Goal: Task Accomplishment & Management: Use online tool/utility

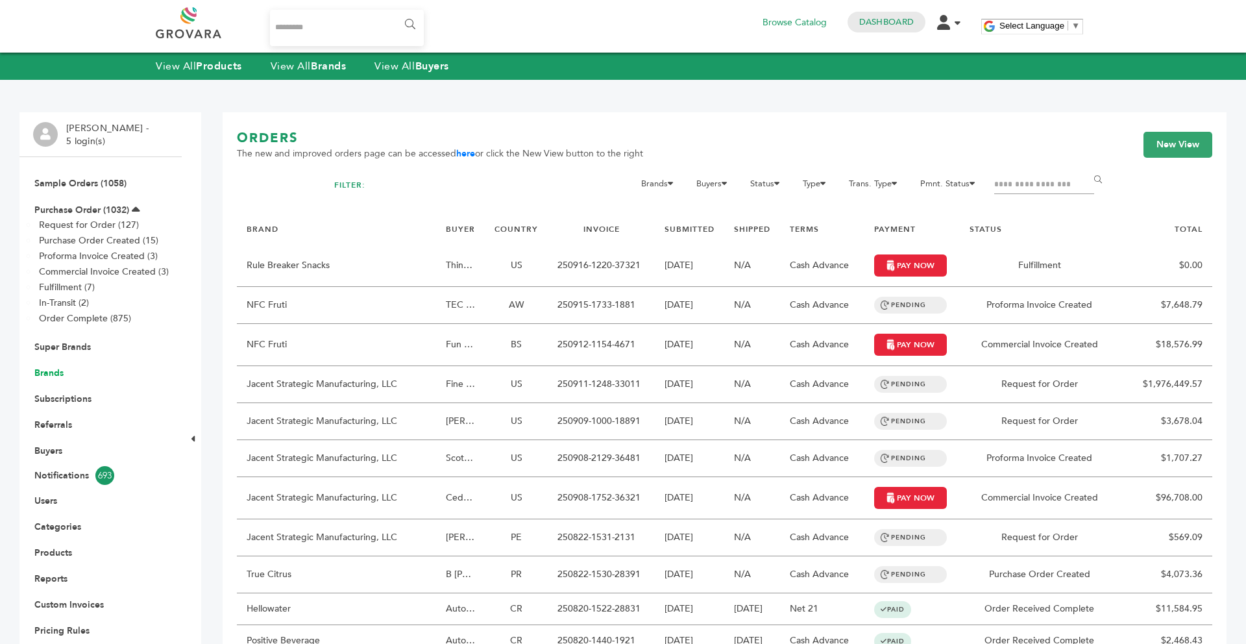
click at [51, 369] on link "Brands" at bounding box center [48, 373] width 29 height 12
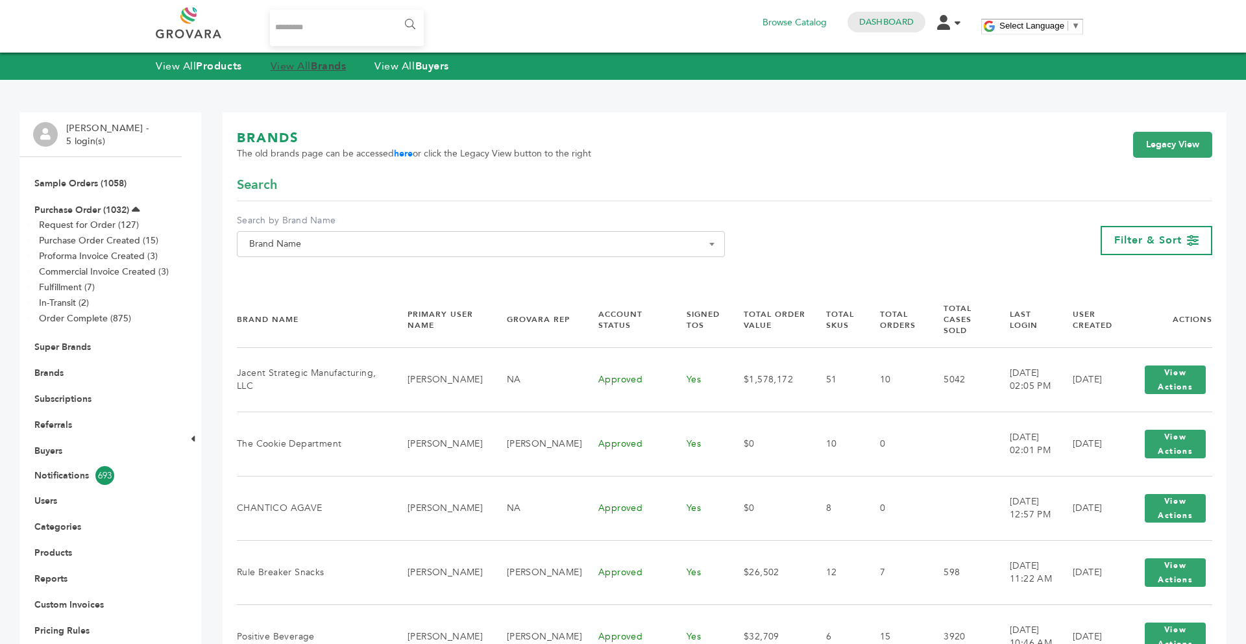
click at [313, 68] on link "View All Brands" at bounding box center [309, 66] width 76 height 14
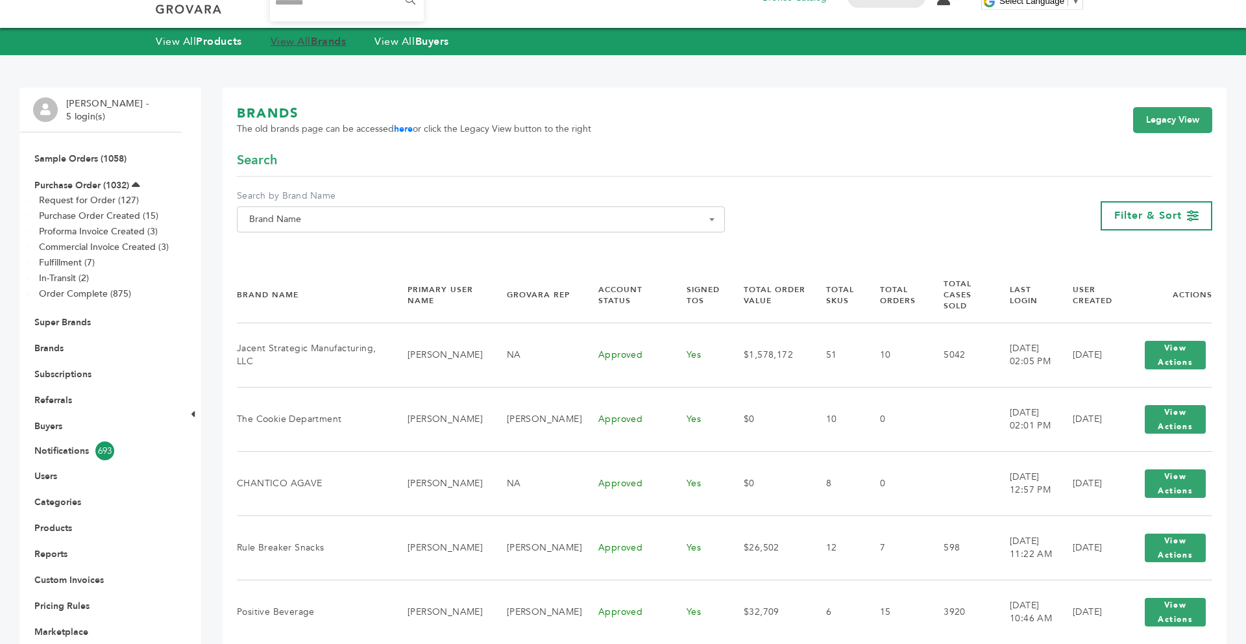
scroll to position [26, 0]
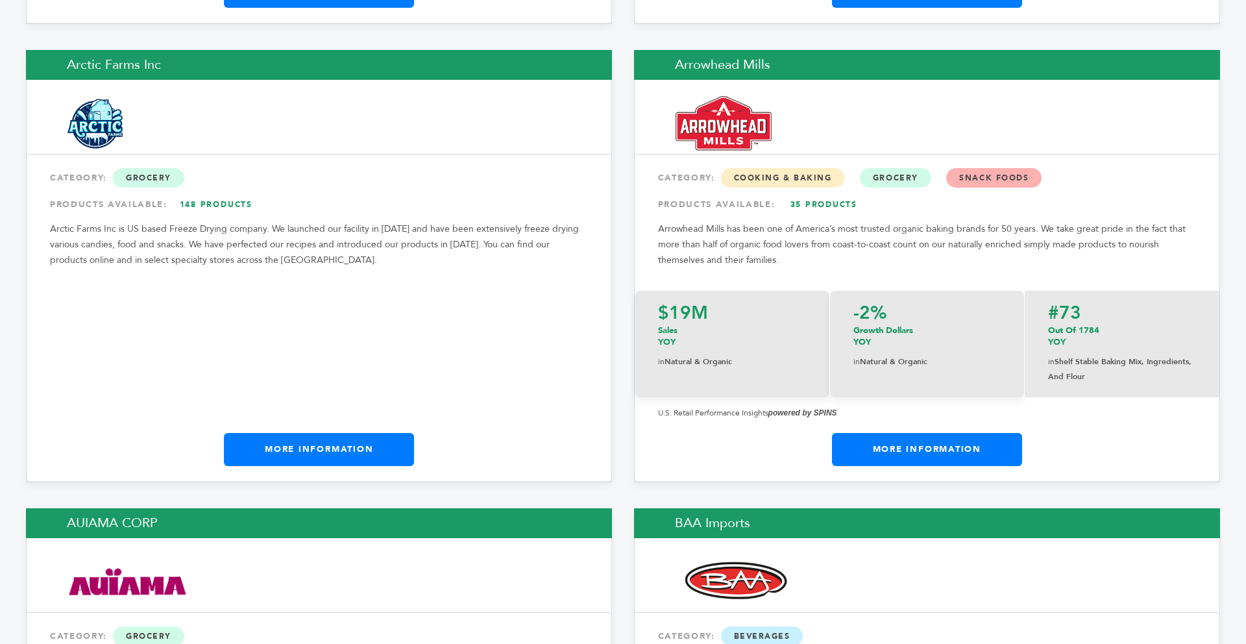
scroll to position [2087, 0]
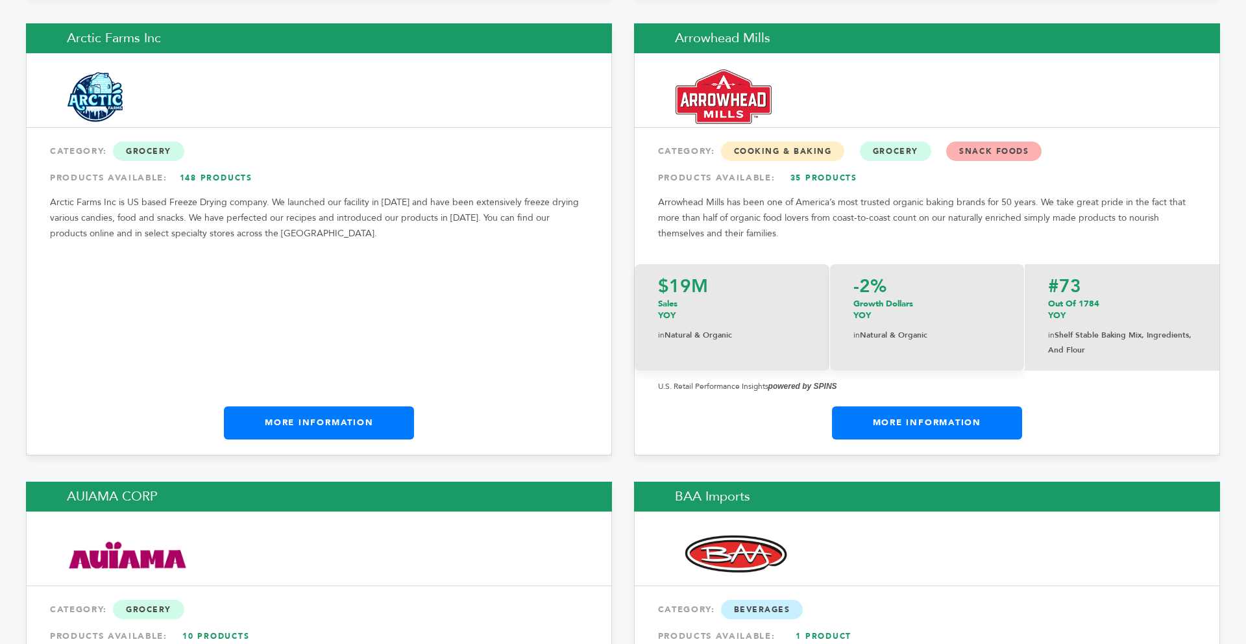
click at [920, 406] on link "More Information" at bounding box center [927, 422] width 190 height 32
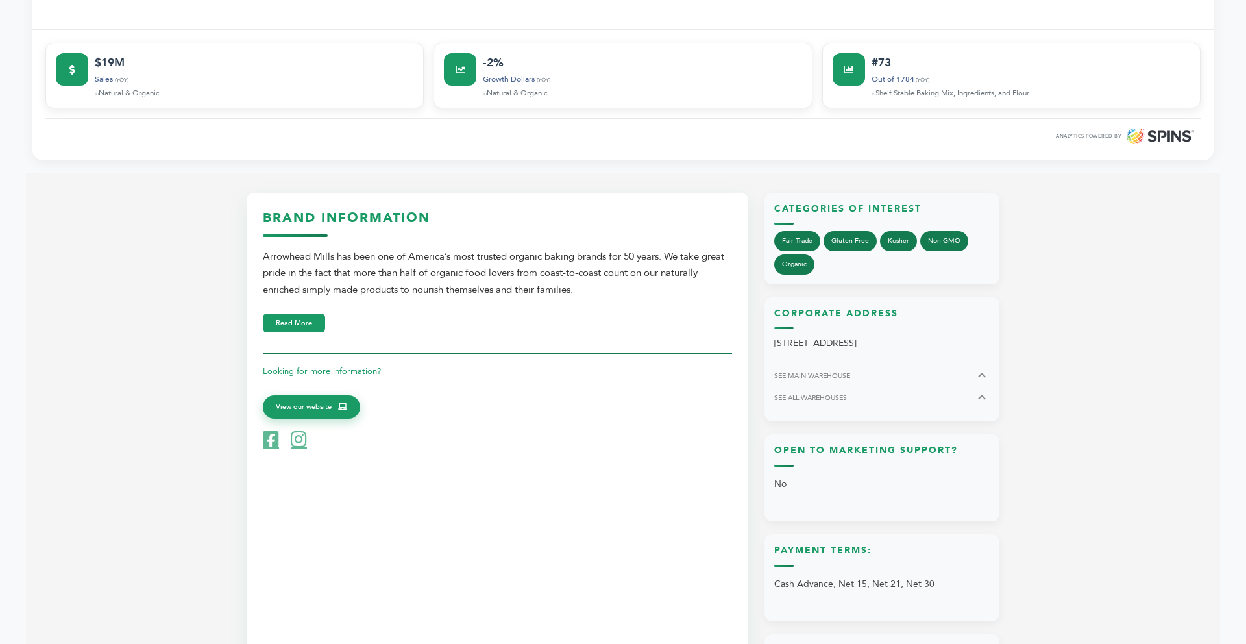
scroll to position [545, 0]
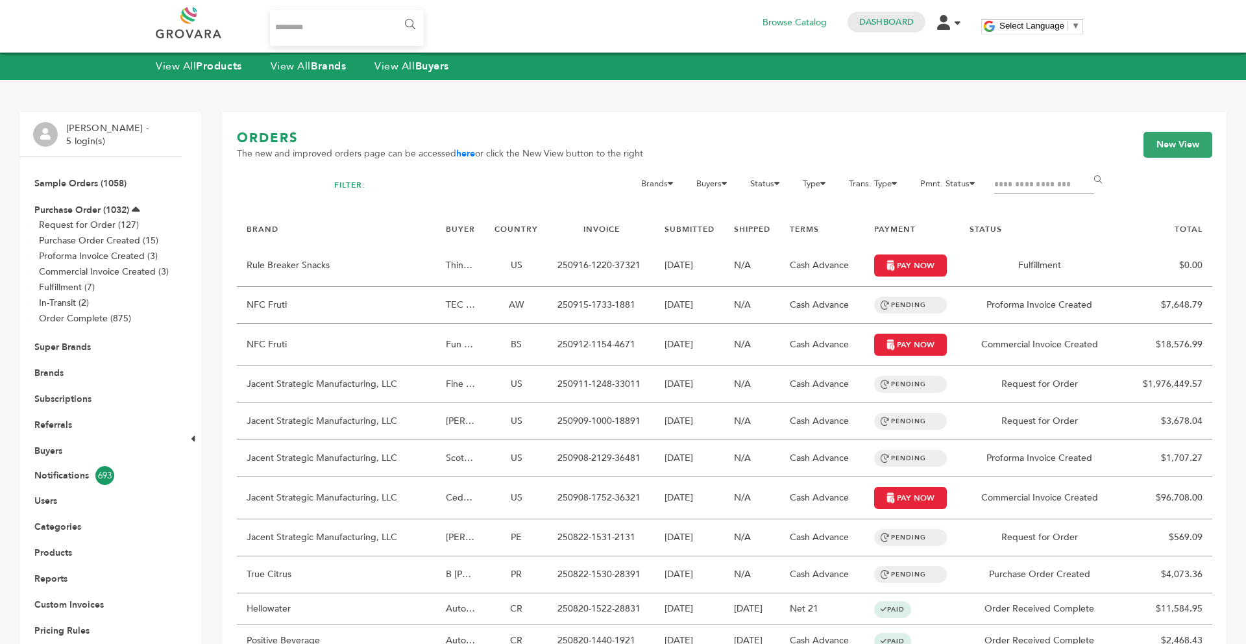
click at [344, 32] on input "Search..." at bounding box center [347, 28] width 154 height 36
click at [337, 34] on input "Search..." at bounding box center [347, 28] width 154 height 36
click at [1012, 193] on input "Filter by keywords" at bounding box center [1044, 185] width 100 height 18
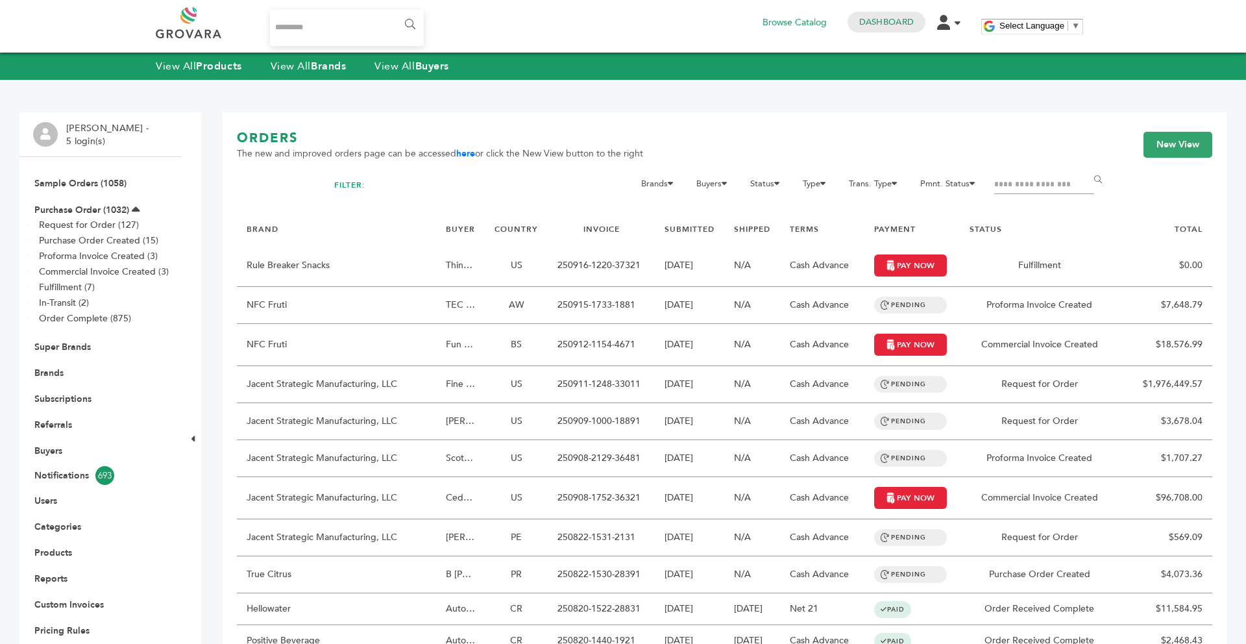
click at [1012, 181] on input "Filter by keywords" at bounding box center [1044, 185] width 100 height 18
click at [1026, 178] on input "Filter by keywords" at bounding box center [1044, 185] width 100 height 18
type input "*"
click at [51, 373] on link "Brands" at bounding box center [48, 373] width 29 height 12
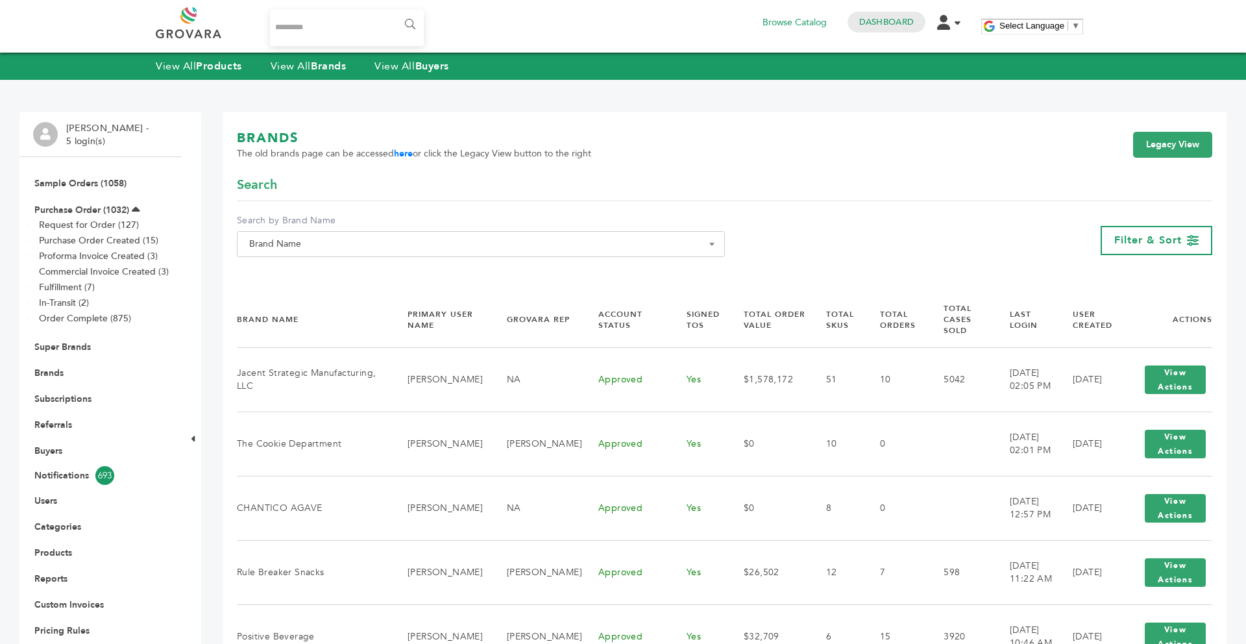
click at [361, 238] on span "Brand Name" at bounding box center [481, 244] width 474 height 18
click at [301, 274] on input "Search" at bounding box center [480, 268] width 481 height 16
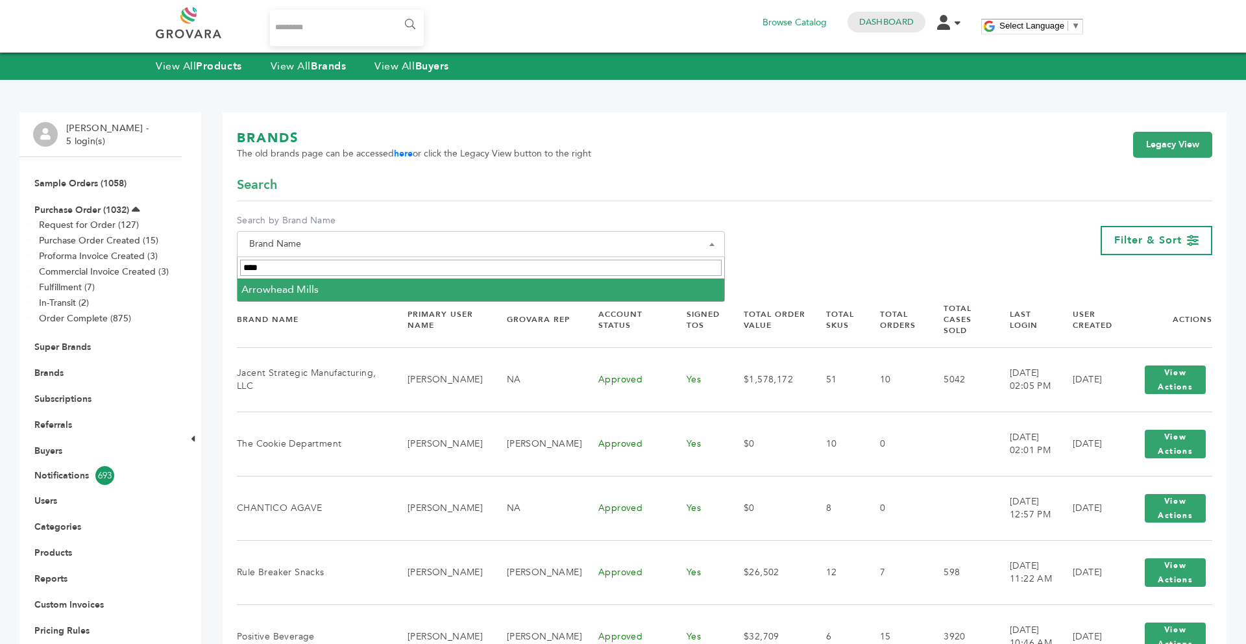
type input "****"
select select "**********"
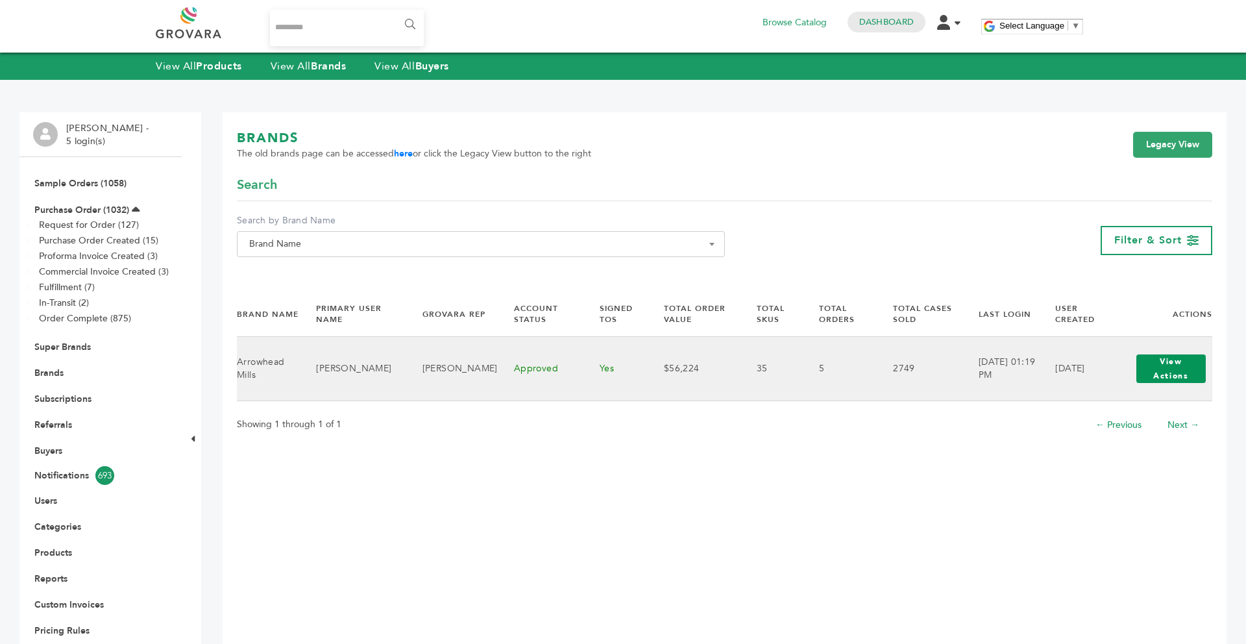
click at [1162, 369] on button "View Actions" at bounding box center [1170, 368] width 69 height 29
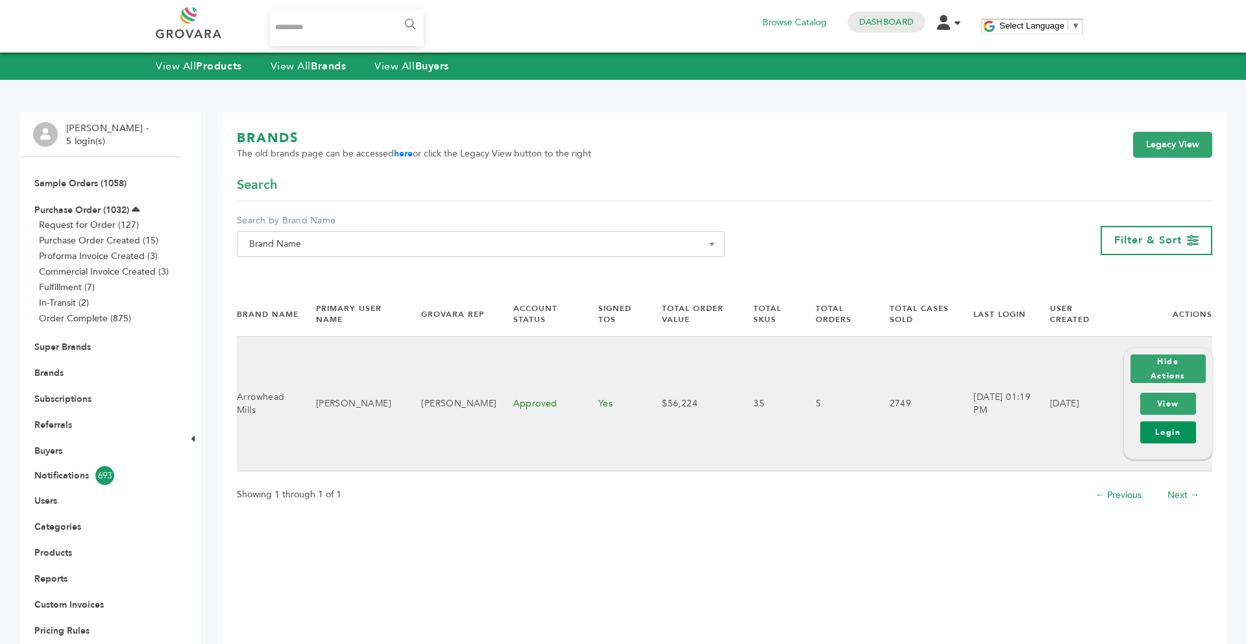
click at [1167, 429] on link "Login" at bounding box center [1168, 432] width 56 height 22
